Goal: Transaction & Acquisition: Download file/media

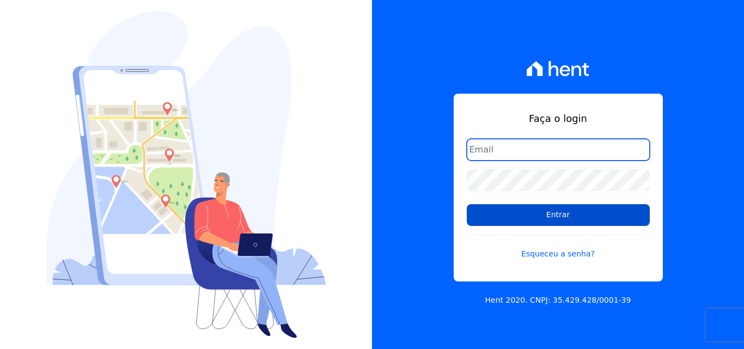
type input "financeiro@pedraconstrutora.com.br"
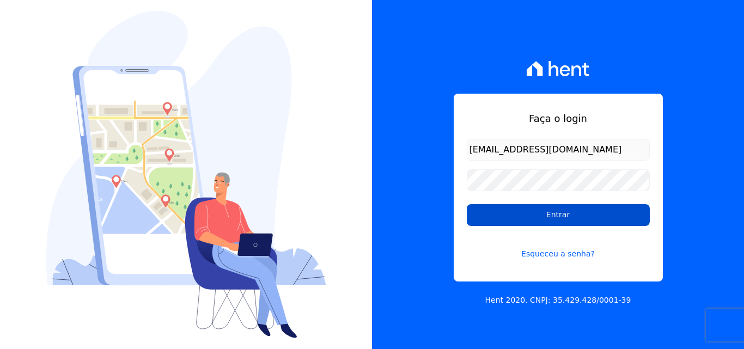
click at [585, 221] on input "Entrar" at bounding box center [558, 215] width 183 height 22
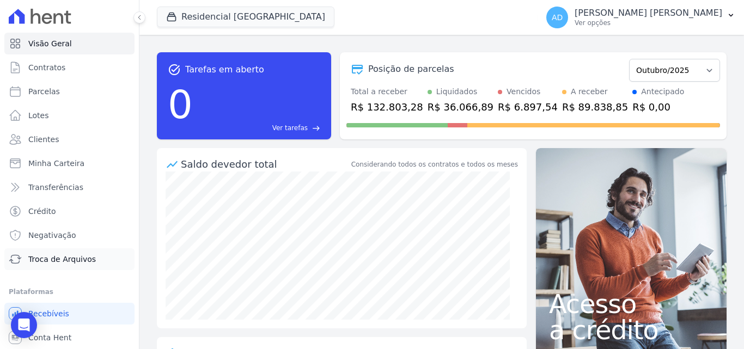
click at [51, 258] on span "Troca de Arquivos" at bounding box center [62, 259] width 68 height 11
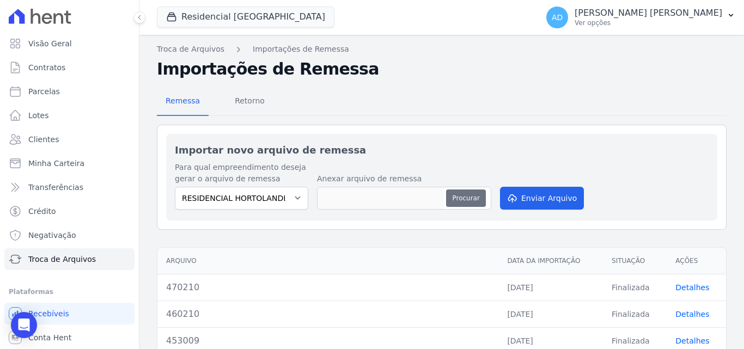
click at [454, 198] on button "Procurar" at bounding box center [465, 198] width 39 height 17
type input "480710"
click at [529, 201] on button "Enviar Arquivo" at bounding box center [542, 198] width 84 height 23
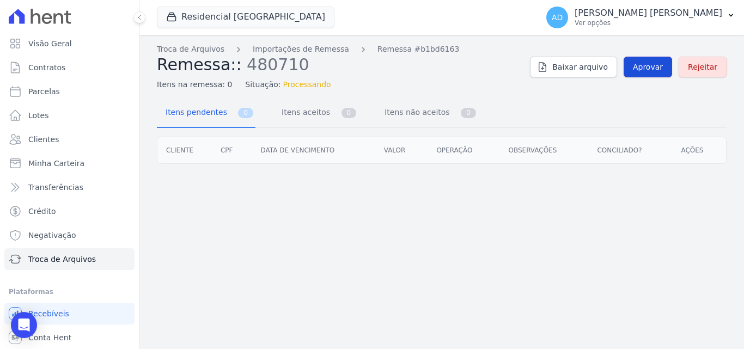
click at [652, 65] on span "Aprovar" at bounding box center [648, 67] width 30 height 11
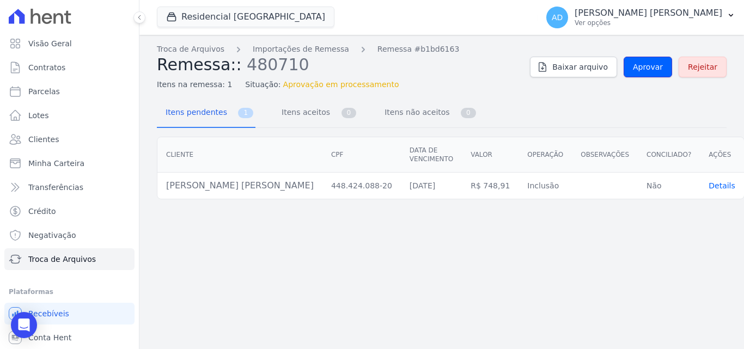
click at [652, 65] on span "Aprovar" at bounding box center [648, 67] width 30 height 11
click at [661, 65] on span "Aprovar" at bounding box center [648, 67] width 30 height 11
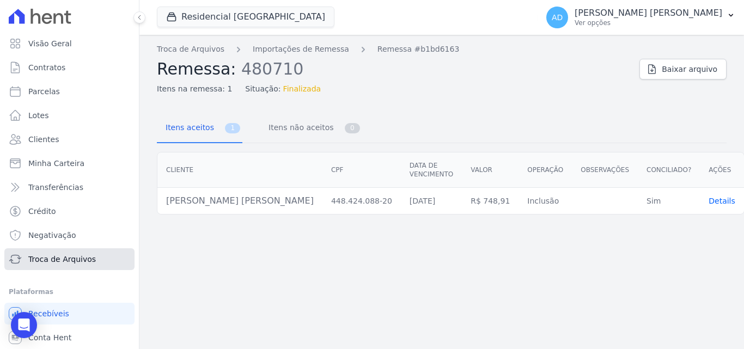
click at [70, 259] on span "Troca de Arquivos" at bounding box center [62, 259] width 68 height 11
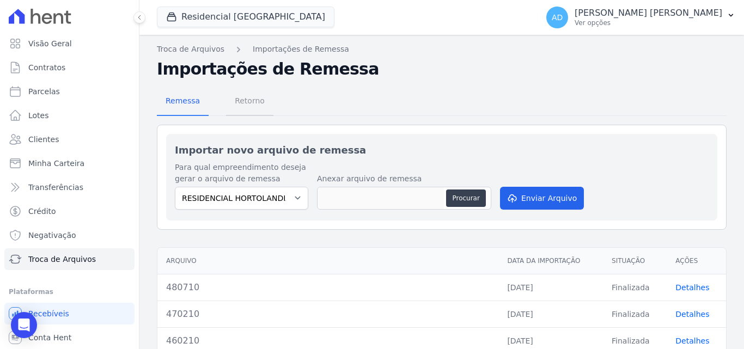
click at [232, 97] on span "Retorno" at bounding box center [249, 101] width 43 height 22
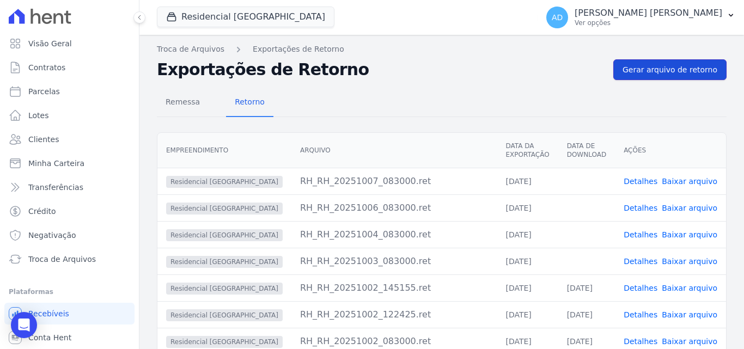
click at [685, 65] on span "Gerar arquivo de retorno" at bounding box center [670, 69] width 95 height 11
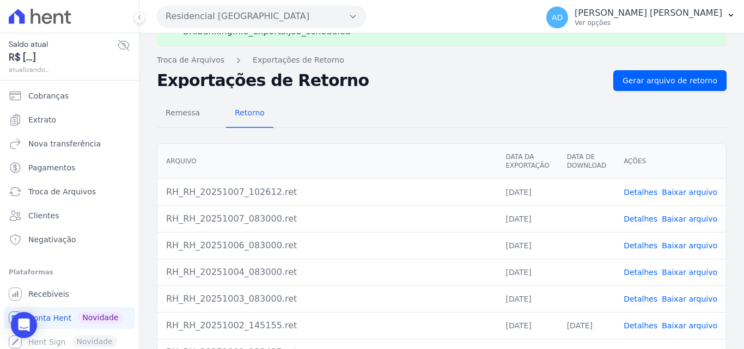
scroll to position [54, 0]
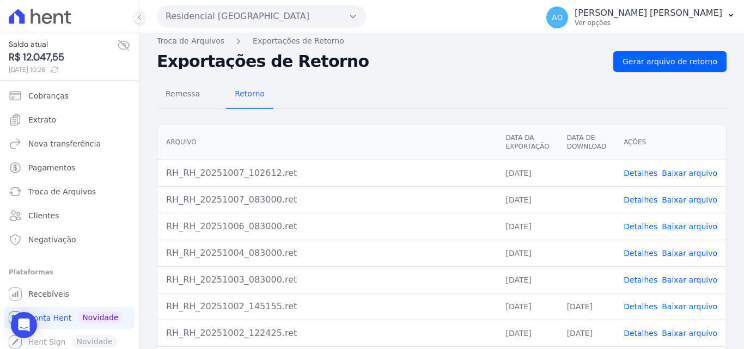
click at [679, 172] on link "Baixar arquivo" at bounding box center [690, 173] width 56 height 9
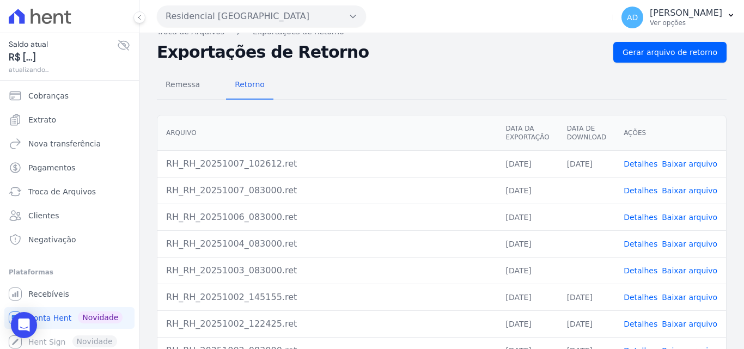
scroll to position [22, 0]
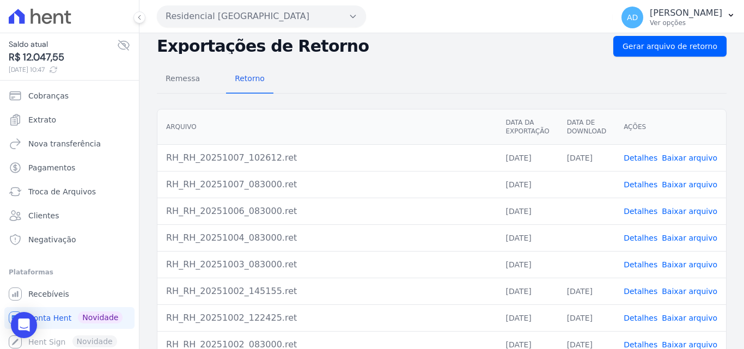
click at [690, 264] on link "Baixar arquivo" at bounding box center [690, 264] width 56 height 9
click at [691, 235] on link "Baixar arquivo" at bounding box center [690, 238] width 56 height 9
click at [688, 209] on link "Baixar arquivo" at bounding box center [690, 211] width 56 height 9
click at [688, 184] on link "Baixar arquivo" at bounding box center [690, 184] width 56 height 9
